Goal: Check status: Check status

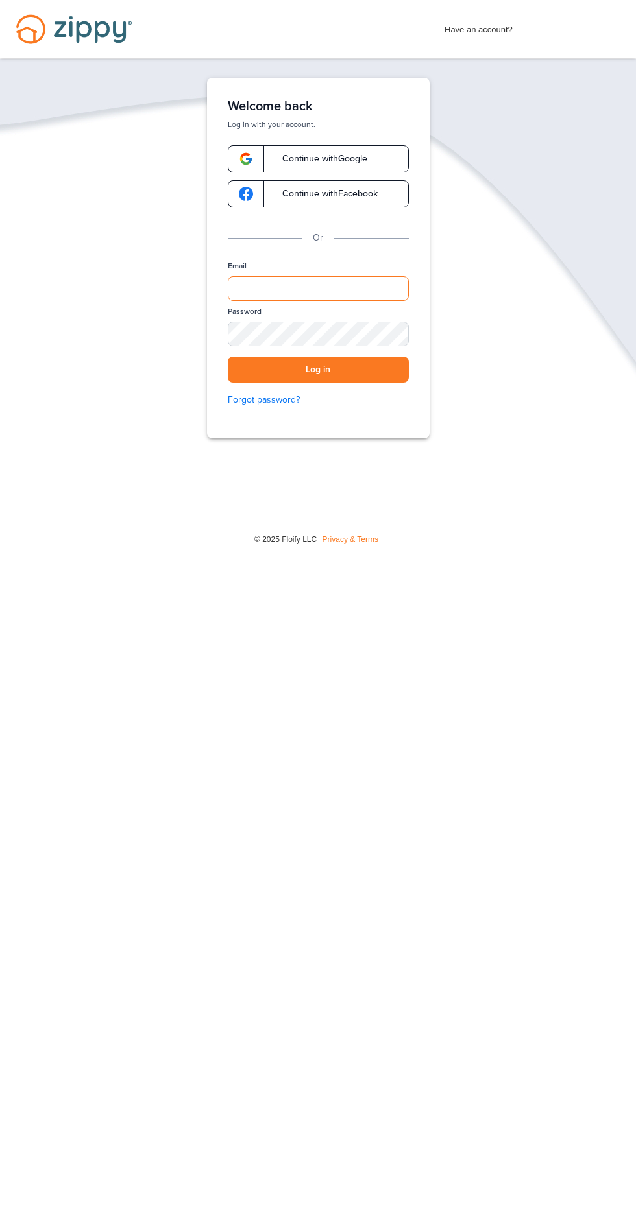
click at [327, 283] on input "Email" at bounding box center [318, 288] width 181 height 25
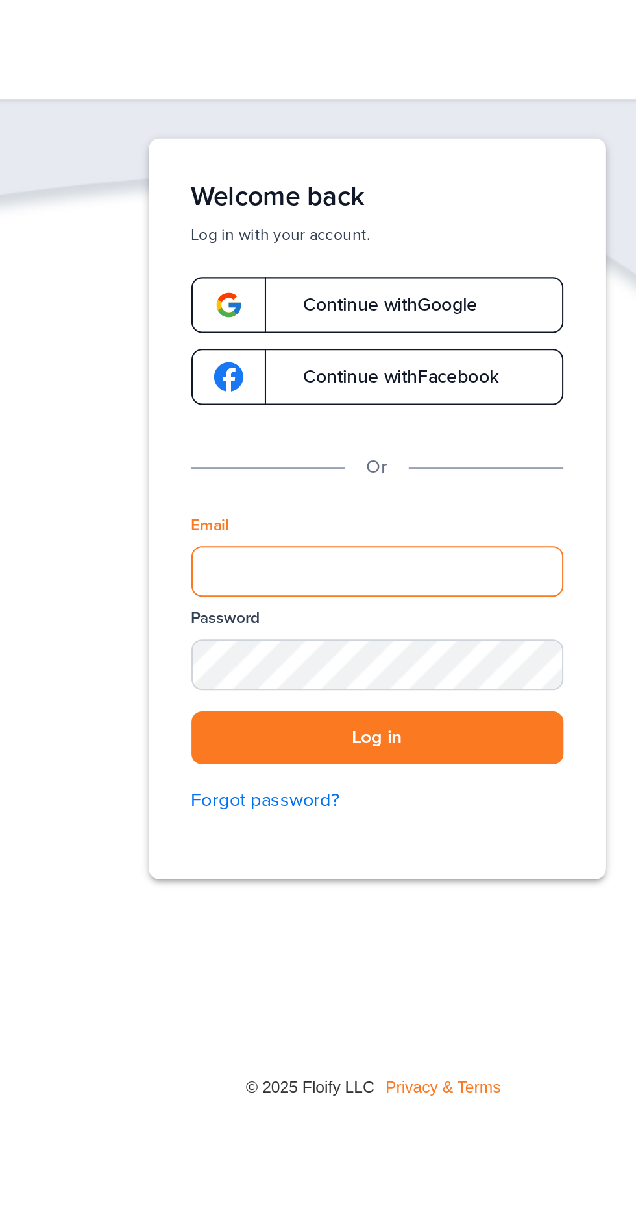
type input "**********"
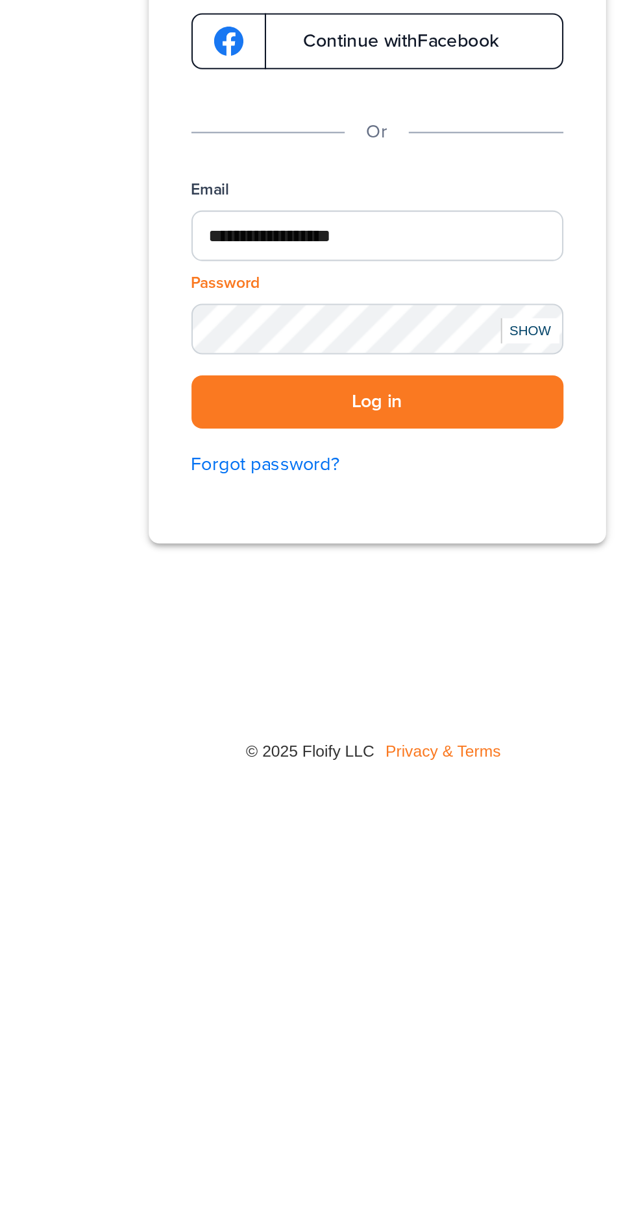
click at [397, 329] on div "SHOW" at bounding box center [392, 335] width 29 height 12
click at [357, 359] on button "Log in" at bounding box center [318, 370] width 181 height 27
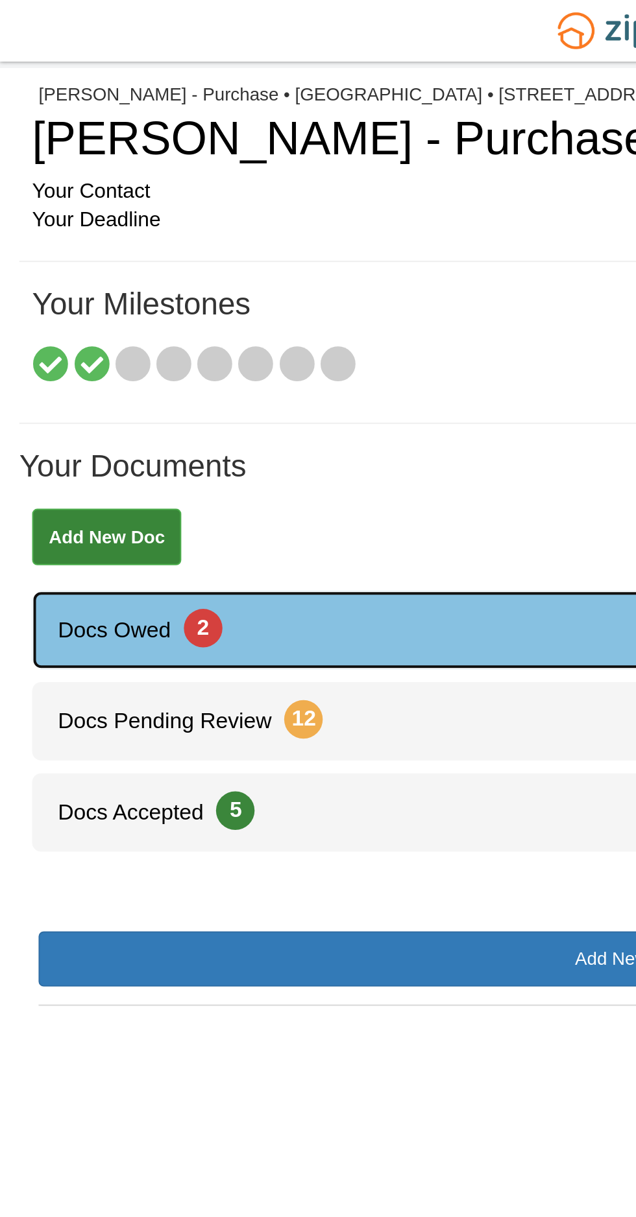
click at [123, 326] on link "Docs Owed 2" at bounding box center [317, 318] width 603 height 40
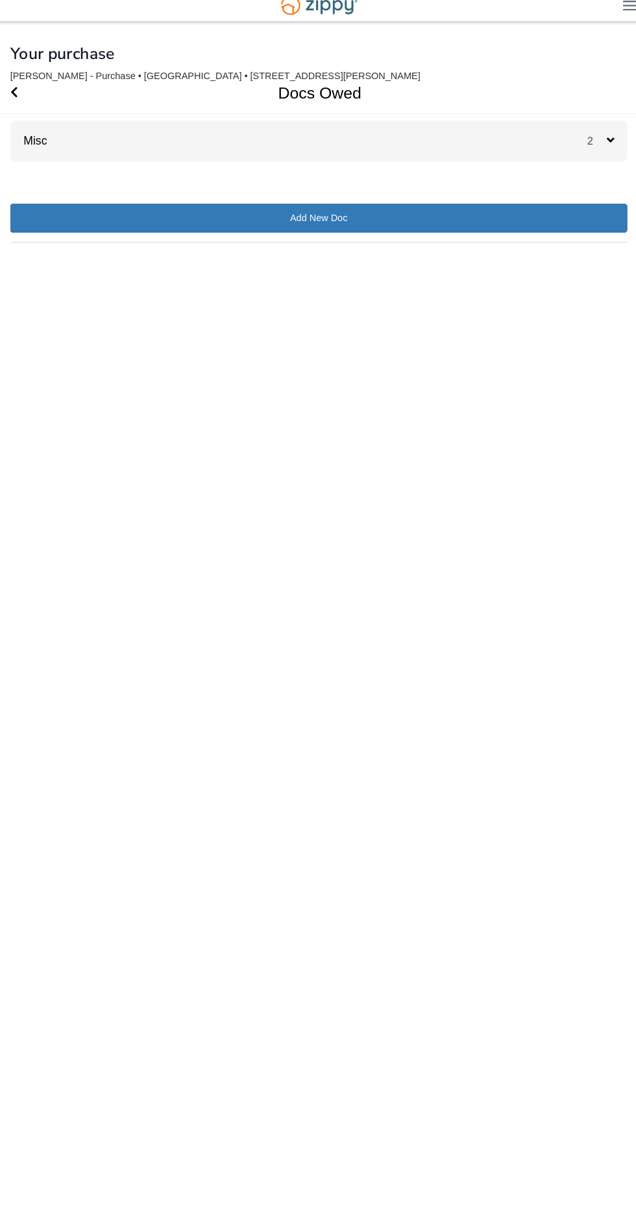
click at [560, 151] on div "Misc 2" at bounding box center [317, 147] width 597 height 40
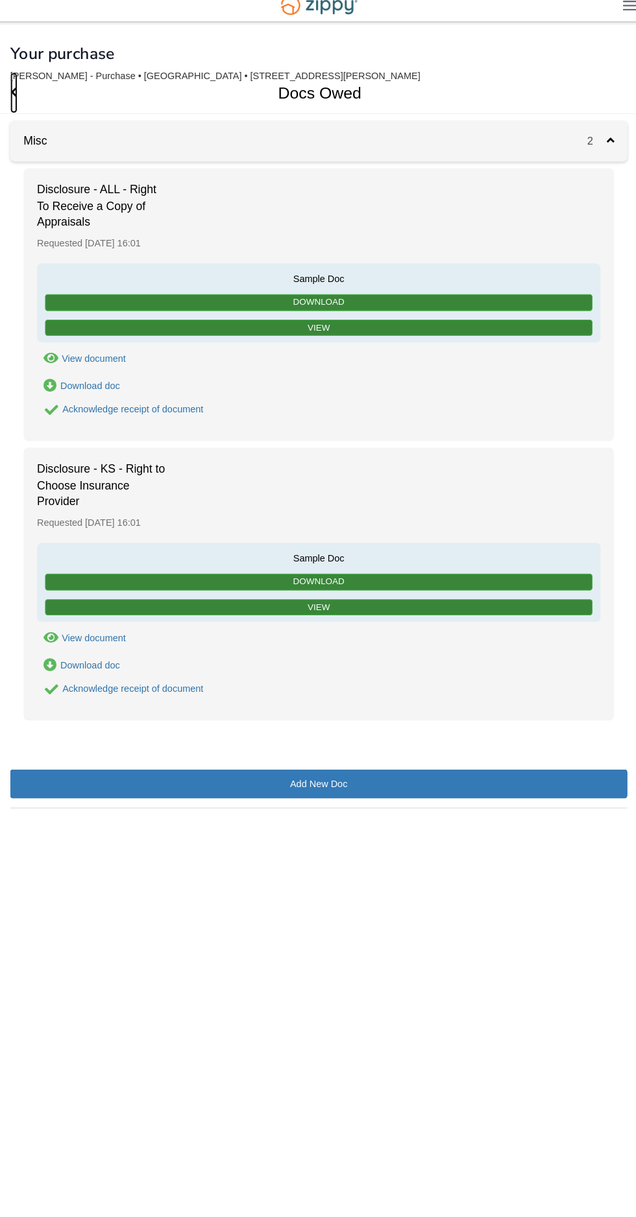
click at [23, 100] on icon "Go Back" at bounding box center [22, 99] width 7 height 12
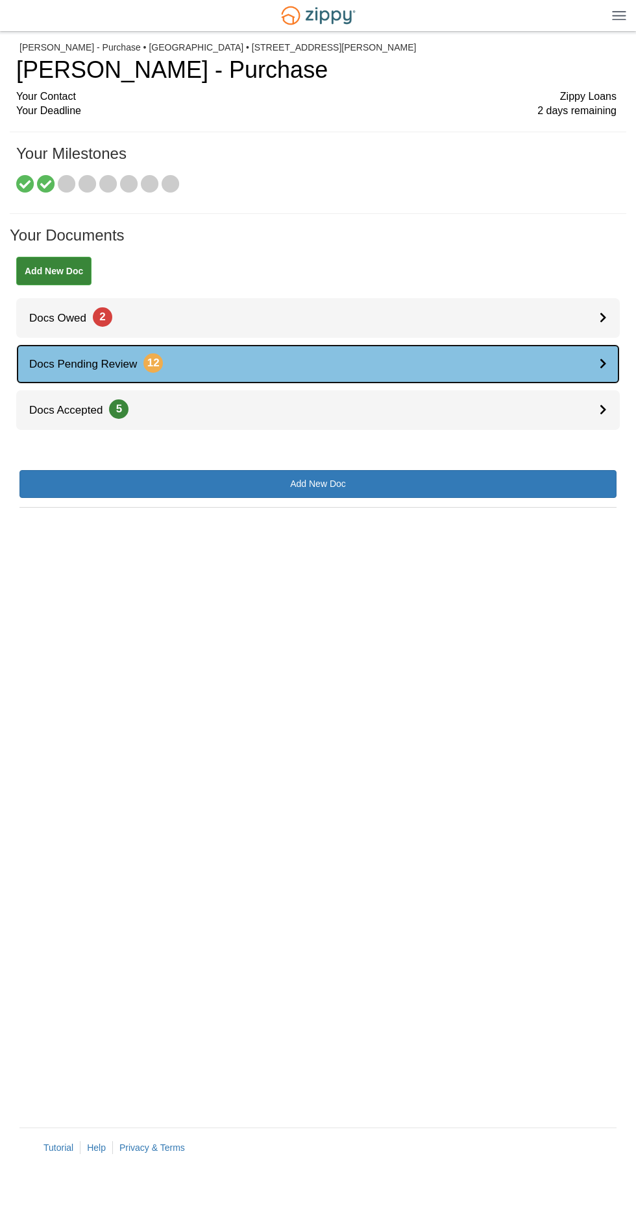
click at [466, 377] on link "Docs Pending Review 12" at bounding box center [317, 364] width 603 height 40
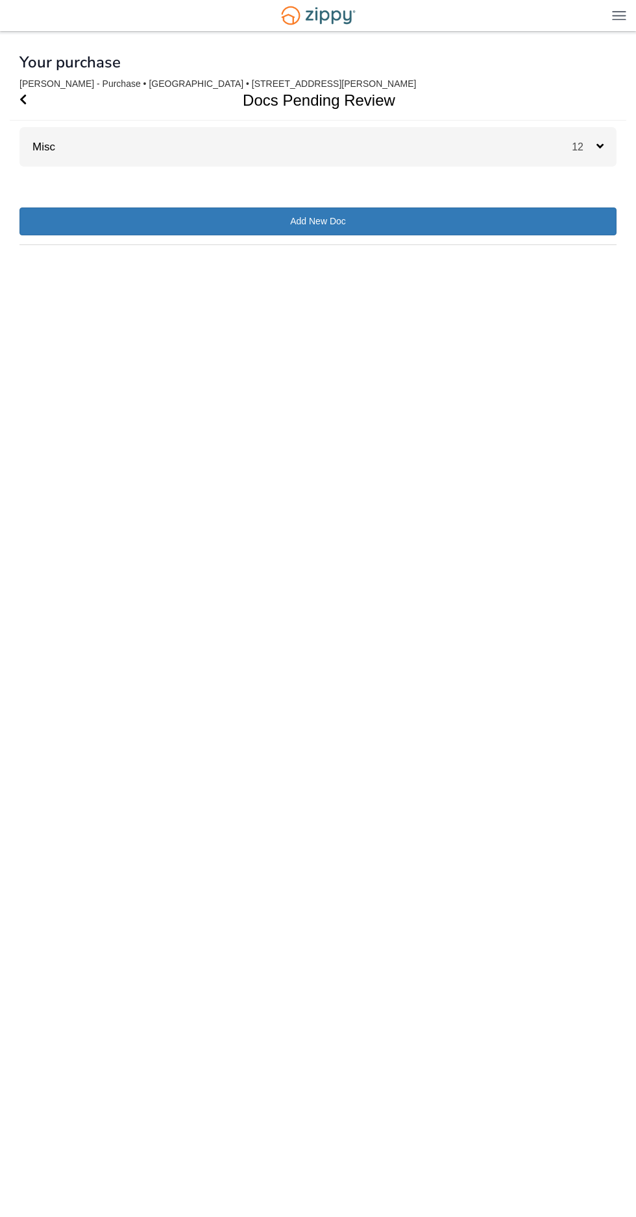
click at [532, 140] on div "Misc 12" at bounding box center [317, 147] width 597 height 40
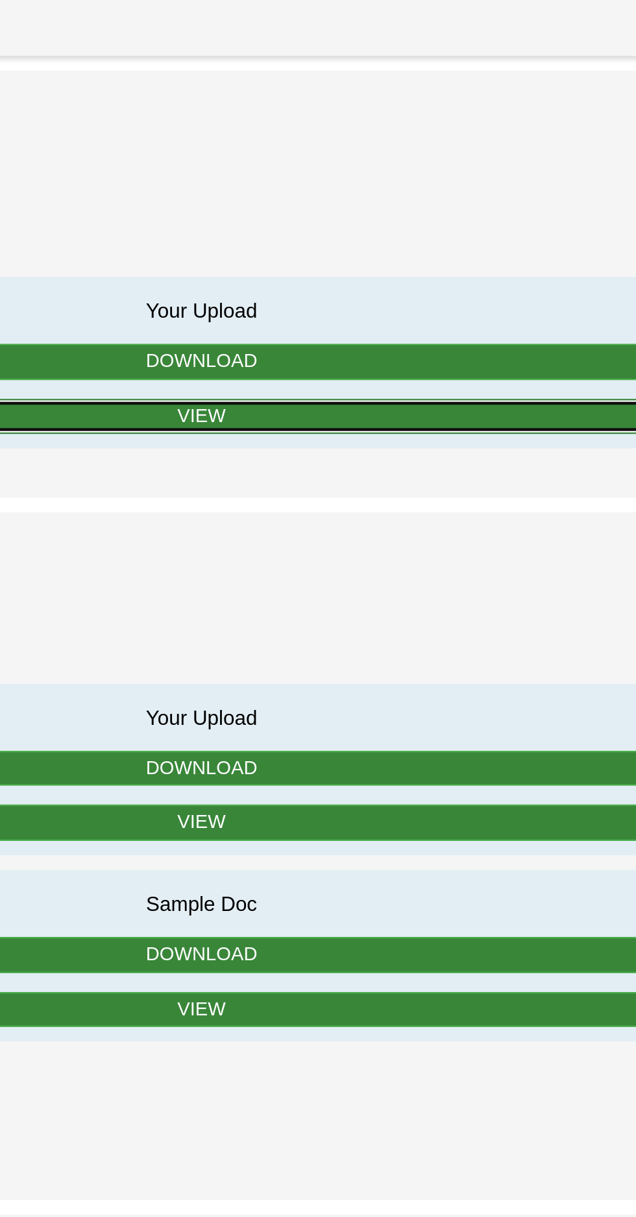
click at [346, 326] on link "View" at bounding box center [317, 328] width 529 height 16
